Goal: Task Accomplishment & Management: Use online tool/utility

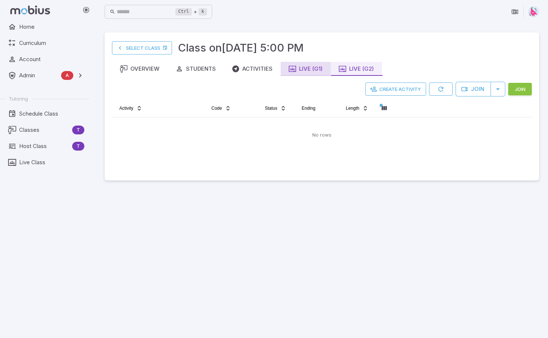
click at [313, 65] on div "Live (G1)" at bounding box center [306, 69] width 34 height 8
click at [358, 67] on div "Live (G2)" at bounding box center [356, 69] width 35 height 8
click at [309, 136] on td "No rows" at bounding box center [322, 134] width 420 height 35
click at [269, 110] on html "Home Curriculum Account Admin A Accounts Finance Testing Tutoring Schedule Clas…" at bounding box center [274, 169] width 548 height 338
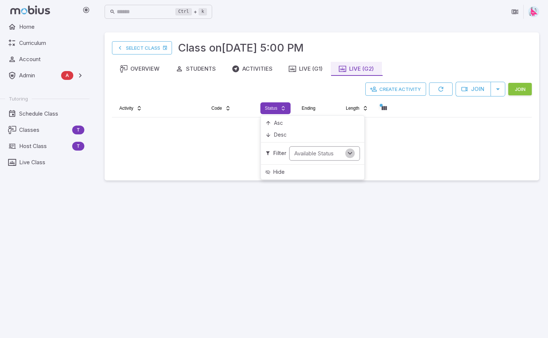
click at [350, 152] on icon "Open" at bounding box center [350, 153] width 8 height 8
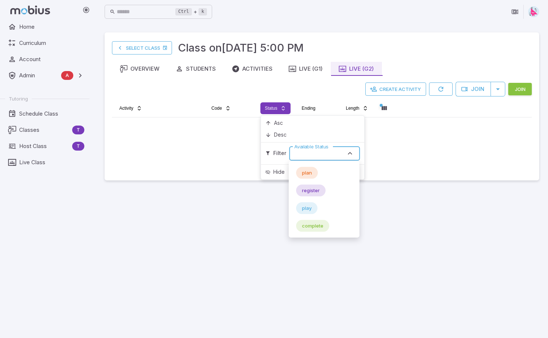
click at [312, 225] on span "complete" at bounding box center [312, 225] width 33 height 7
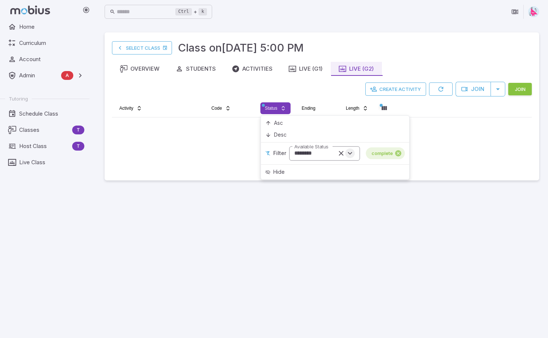
click at [351, 156] on icon "Open" at bounding box center [350, 153] width 8 height 8
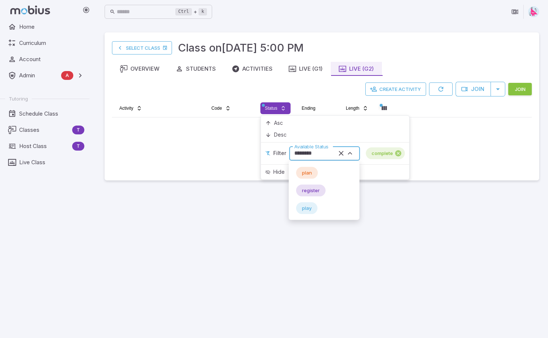
click at [303, 205] on span "play" at bounding box center [306, 207] width 21 height 7
type input "****"
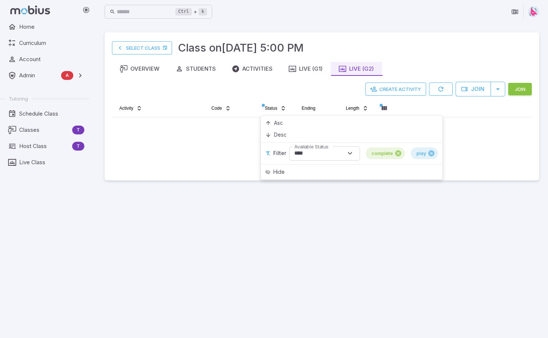
click at [456, 109] on html "Home Curriculum Account Admin A Accounts Finance Testing Tutoring Schedule Clas…" at bounding box center [274, 169] width 548 height 338
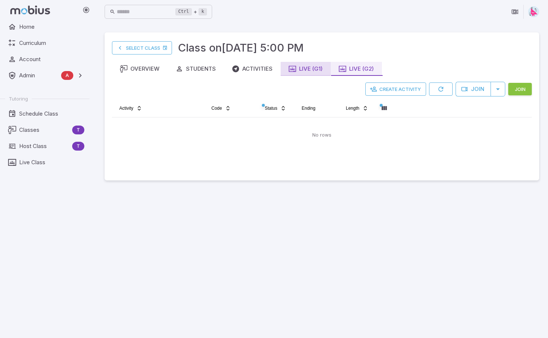
click at [312, 72] on div "Live (G1)" at bounding box center [306, 69] width 34 height 8
click at [357, 67] on div "Live (G2)" at bounding box center [356, 69] width 35 height 8
click at [250, 70] on div "Activities" at bounding box center [252, 69] width 40 height 8
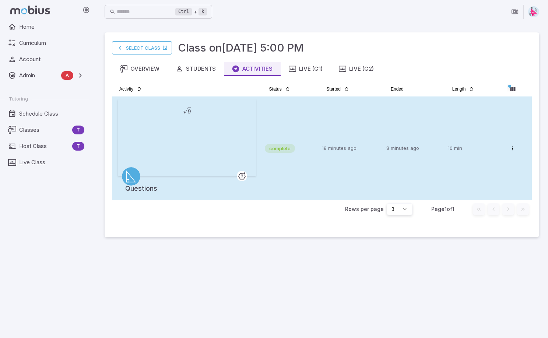
click at [292, 131] on td "complete" at bounding box center [290, 148] width 57 height 104
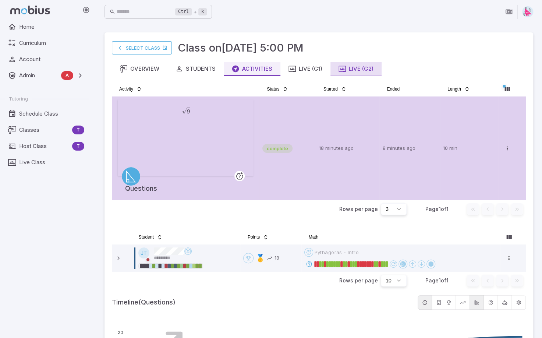
click at [353, 70] on div "Live (G2)" at bounding box center [356, 69] width 35 height 8
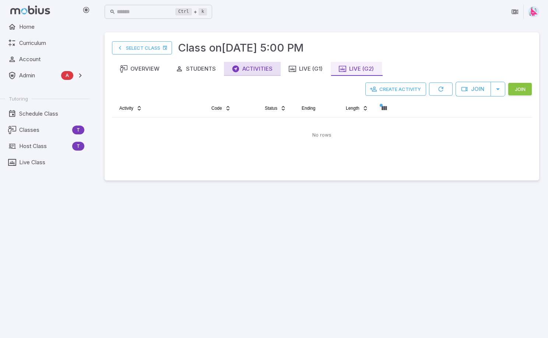
click at [252, 70] on div "Activities" at bounding box center [252, 69] width 40 height 8
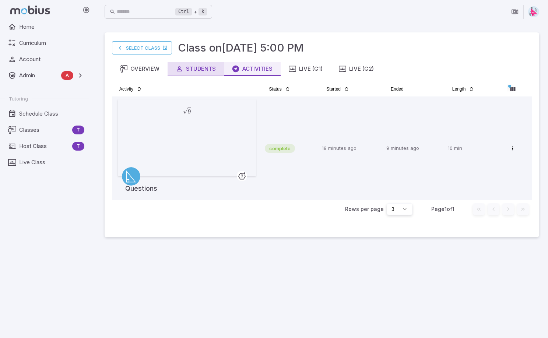
click at [197, 72] on div "Students" at bounding box center [196, 69] width 40 height 8
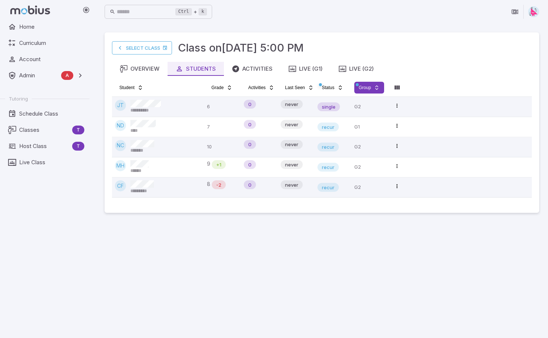
click at [365, 84] on html "**********" at bounding box center [274, 169] width 548 height 338
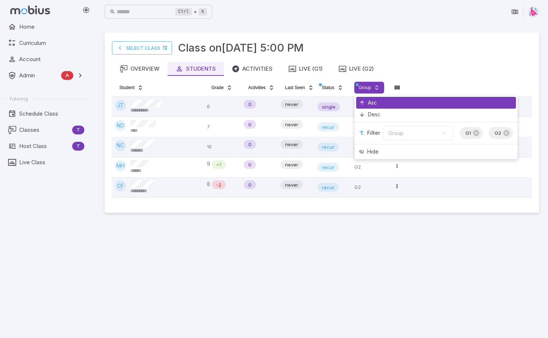
click at [383, 103] on div "Asc" at bounding box center [436, 103] width 160 height 12
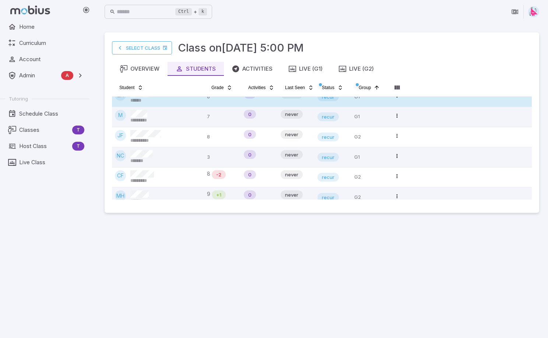
scroll to position [24, 0]
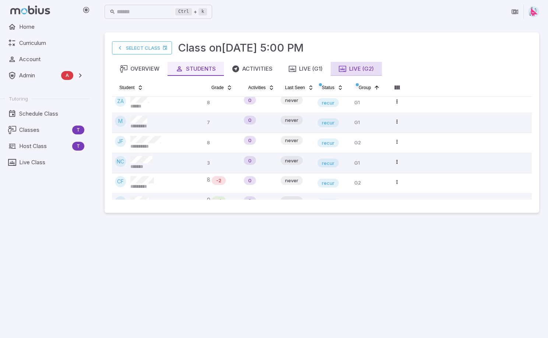
click at [355, 73] on button "Live (G2)" at bounding box center [356, 69] width 51 height 14
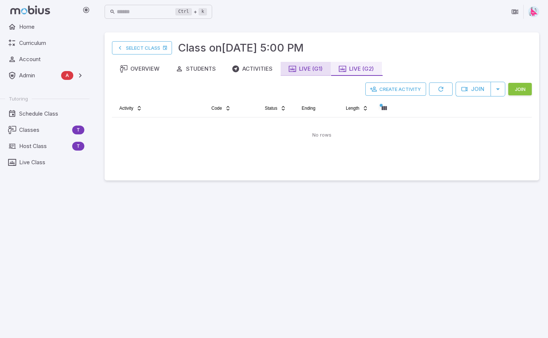
click at [317, 73] on button "Live (G1)" at bounding box center [305, 69] width 50 height 14
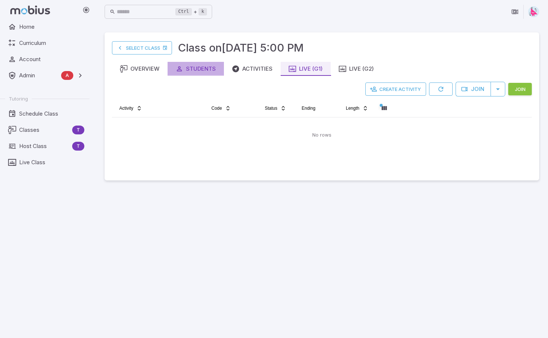
click at [196, 64] on button "Students" at bounding box center [195, 69] width 56 height 14
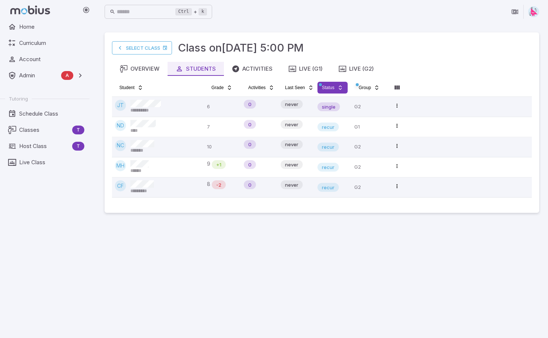
click at [322, 85] on html "**********" at bounding box center [274, 169] width 548 height 338
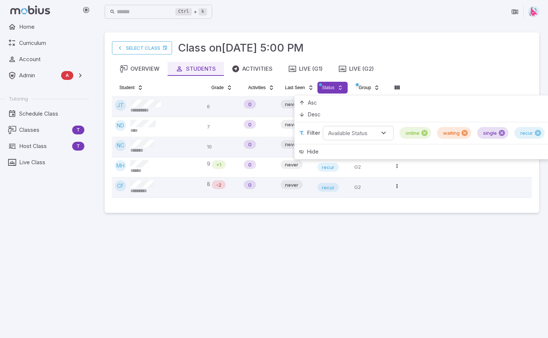
click at [364, 86] on html "**********" at bounding box center [274, 169] width 548 height 338
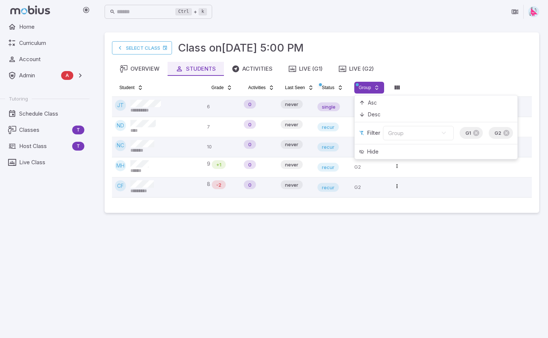
click at [364, 86] on html "**********" at bounding box center [274, 169] width 548 height 338
click at [475, 131] on icon at bounding box center [476, 133] width 6 height 6
click at [415, 76] on html "**********" at bounding box center [274, 169] width 548 height 338
click at [371, 89] on html "**********" at bounding box center [274, 169] width 548 height 338
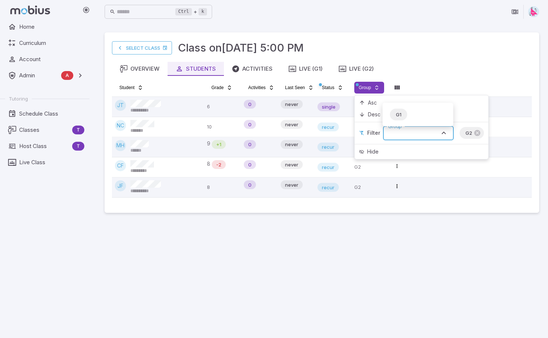
click at [429, 131] on input "Group" at bounding box center [412, 133] width 54 height 10
click at [400, 114] on span "G1" at bounding box center [398, 114] width 17 height 7
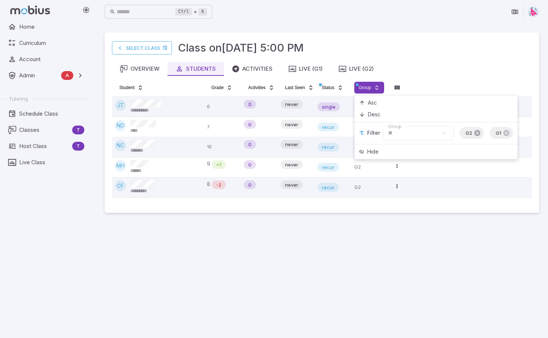
click at [475, 132] on icon at bounding box center [476, 132] width 7 height 7
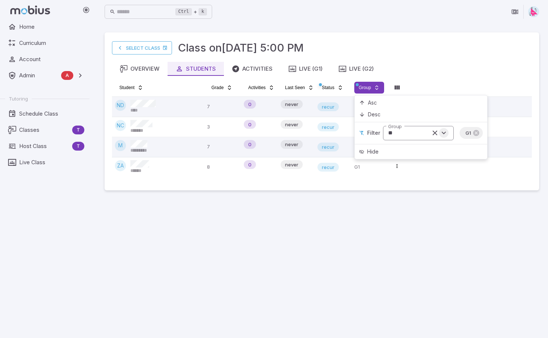
click at [443, 133] on icon "Open" at bounding box center [443, 133] width 8 height 8
click at [389, 135] on input "**" at bounding box center [407, 133] width 45 height 10
click at [398, 116] on span "G2" at bounding box center [399, 114] width 18 height 7
type input "**"
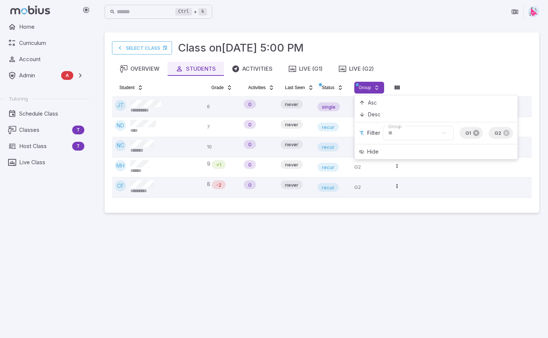
click at [474, 134] on icon at bounding box center [476, 133] width 6 height 6
click at [410, 16] on div "Ctrl + k ​" at bounding box center [322, 12] width 434 height 16
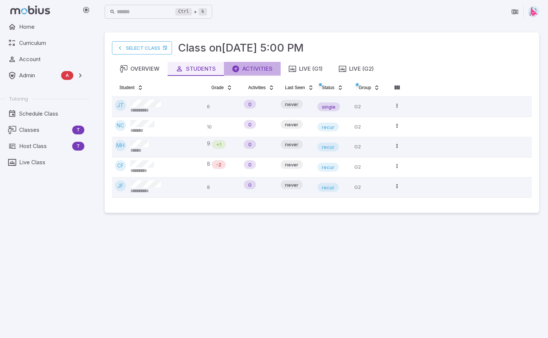
click at [258, 67] on div "Activities" at bounding box center [252, 69] width 40 height 8
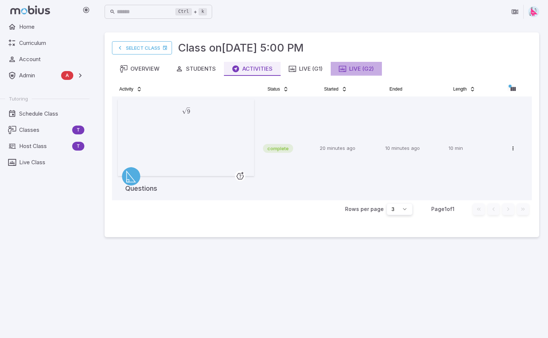
click at [371, 69] on div "Live (G2)" at bounding box center [356, 69] width 35 height 8
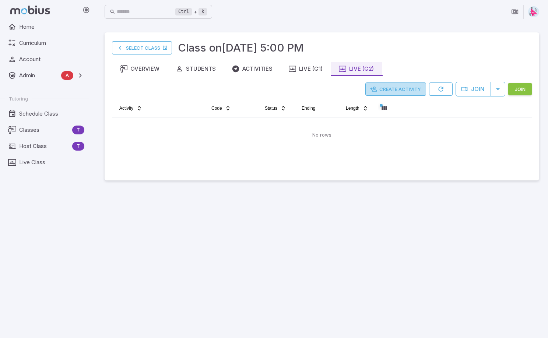
click at [405, 91] on button "Create Activity" at bounding box center [395, 88] width 61 height 13
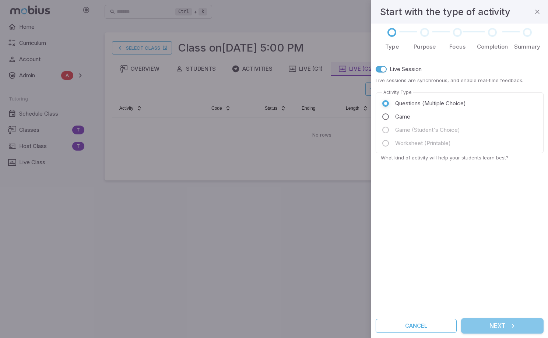
click at [500, 328] on button "Next" at bounding box center [502, 325] width 82 height 15
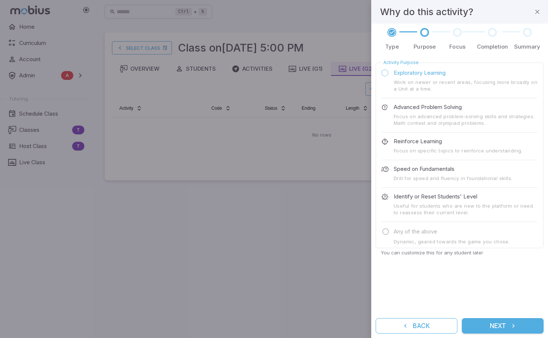
click at [490, 330] on button "Next" at bounding box center [503, 325] width 82 height 15
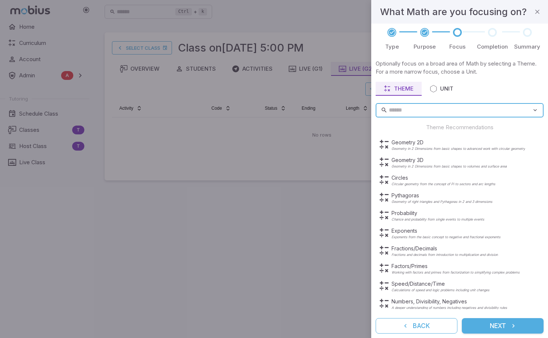
click at [504, 329] on button "Next" at bounding box center [503, 325] width 82 height 15
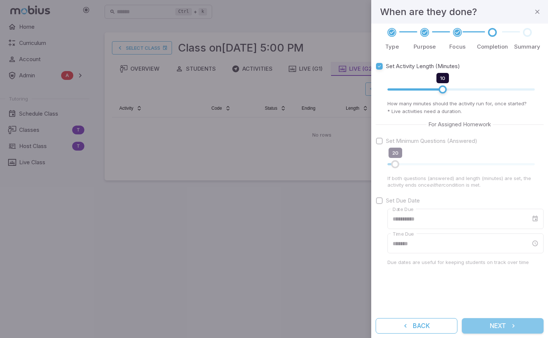
click at [498, 326] on button "Next" at bounding box center [503, 325] width 82 height 15
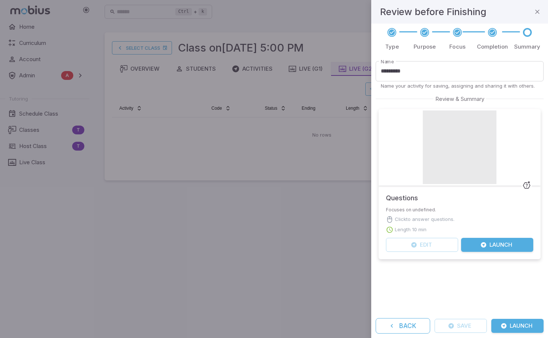
click at [504, 243] on button "Launch" at bounding box center [497, 245] width 72 height 14
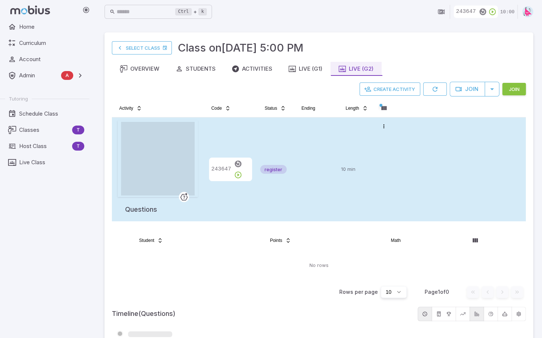
click at [266, 147] on div "register" at bounding box center [275, 169] width 31 height 98
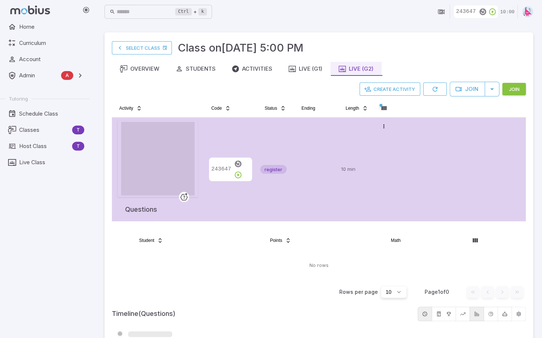
click at [238, 136] on div "243647" at bounding box center [230, 169] width 47 height 98
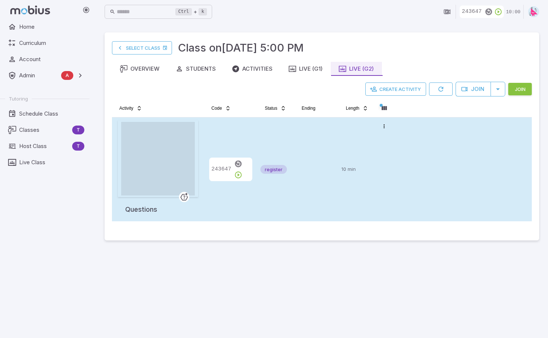
click at [265, 139] on div "register" at bounding box center [275, 169] width 31 height 98
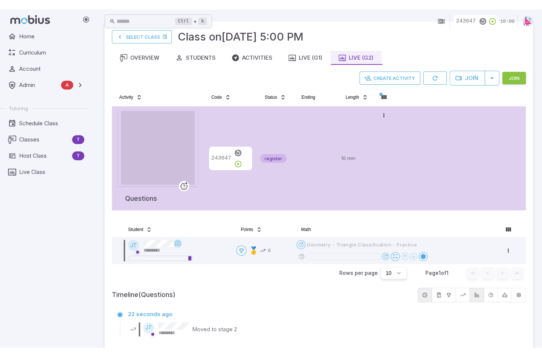
scroll to position [32, 0]
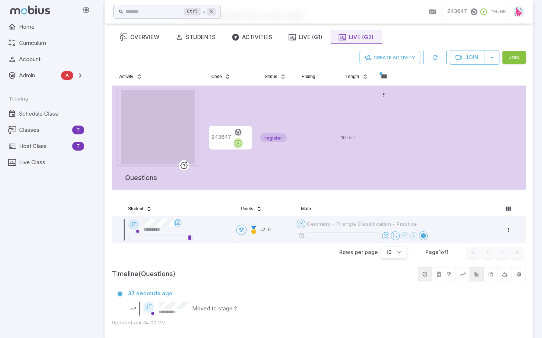
click at [242, 139] on icon "button" at bounding box center [238, 143] width 8 height 8
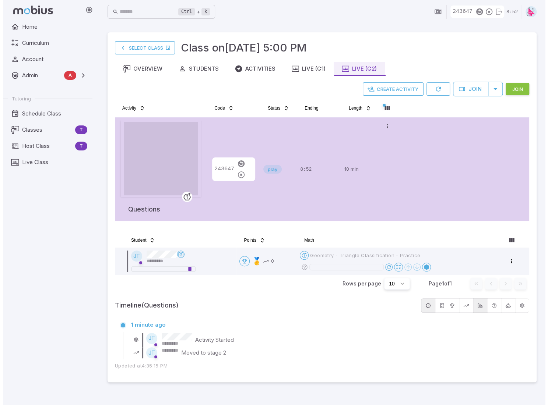
scroll to position [0, 0]
